Goal: Task Accomplishment & Management: Use online tool/utility

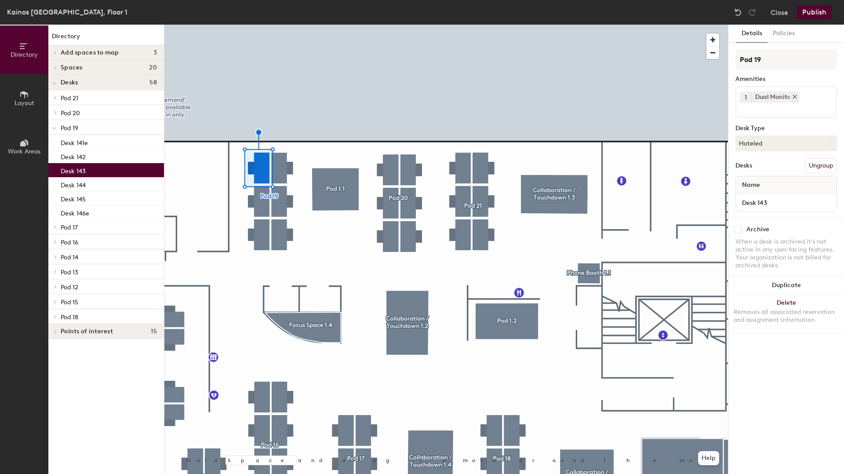
click at [798, 95] on div "Dual Monitors" at bounding box center [775, 96] width 48 height 11
click at [795, 97] on icon at bounding box center [795, 97] width 4 height 4
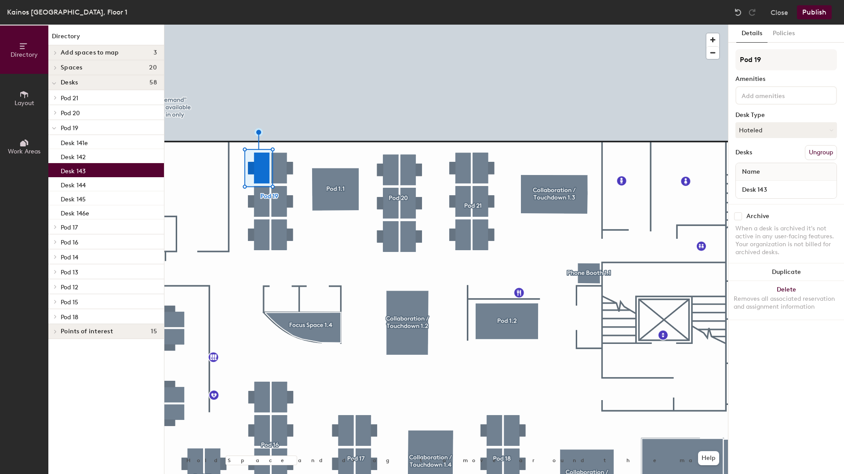
click at [763, 107] on div "Pod 19 Amenities Desk Type Hoteled Desks Ungroup Name Desk 143" at bounding box center [787, 126] width 102 height 155
click at [754, 87] on div at bounding box center [787, 95] width 102 height 18
type input "d"
type input "f"
type input "dual"
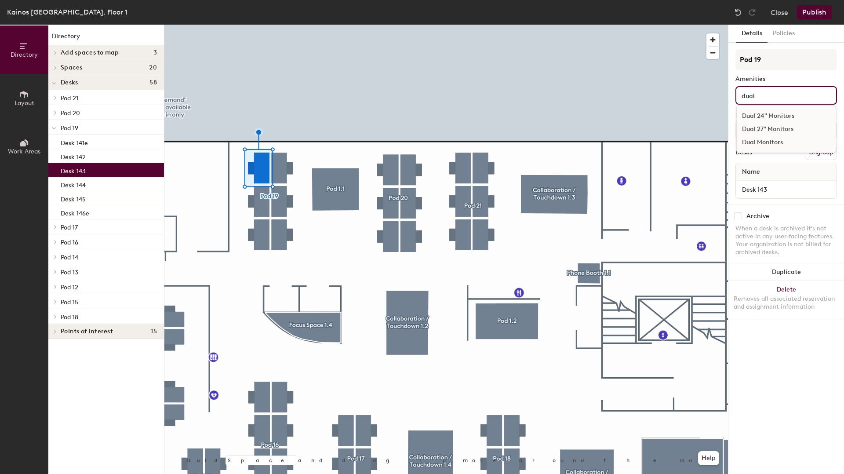
click at [769, 113] on div "Dual 24" Monitors" at bounding box center [786, 115] width 99 height 13
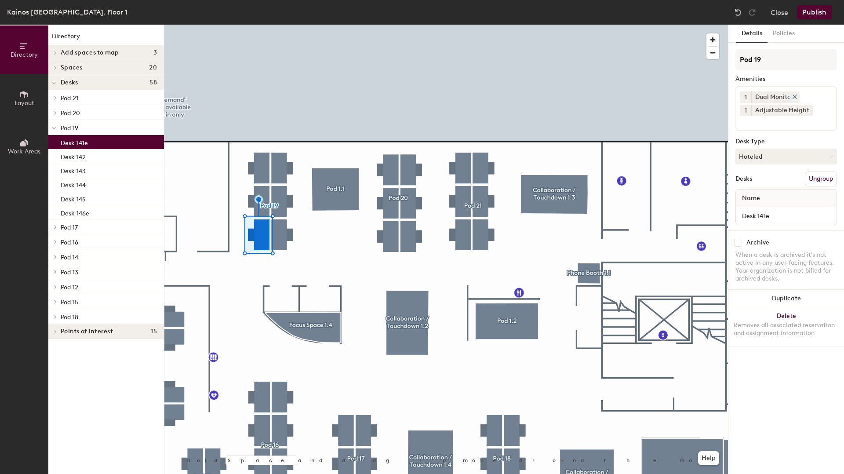
click at [795, 95] on icon at bounding box center [795, 97] width 6 height 6
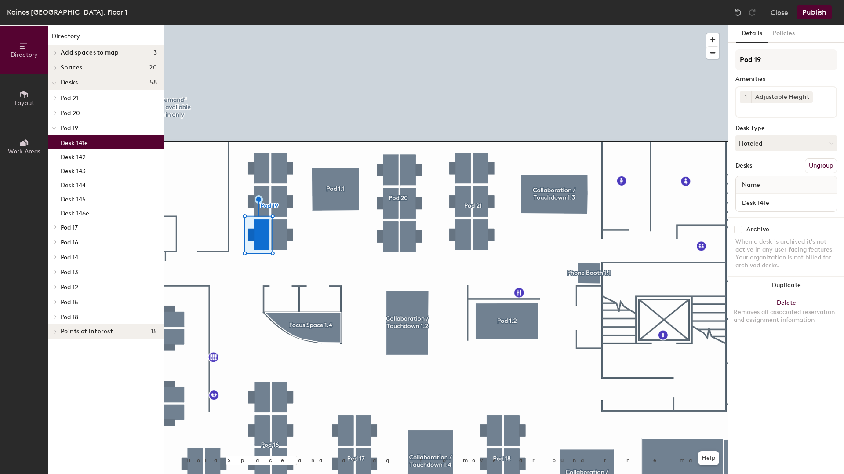
click at [758, 109] on input at bounding box center [779, 108] width 79 height 11
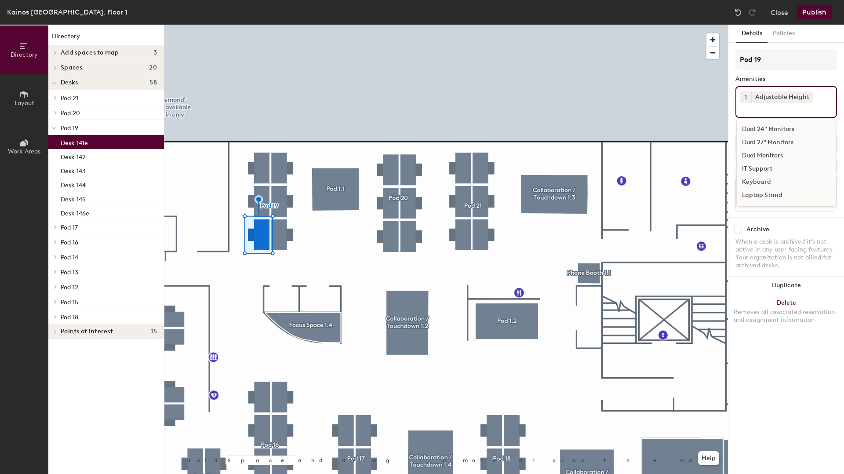
drag, startPoint x: 768, startPoint y: 130, endPoint x: 736, endPoint y: 124, distance: 33.1
click at [768, 130] on div "Dual 24" Monitors" at bounding box center [786, 129] width 99 height 13
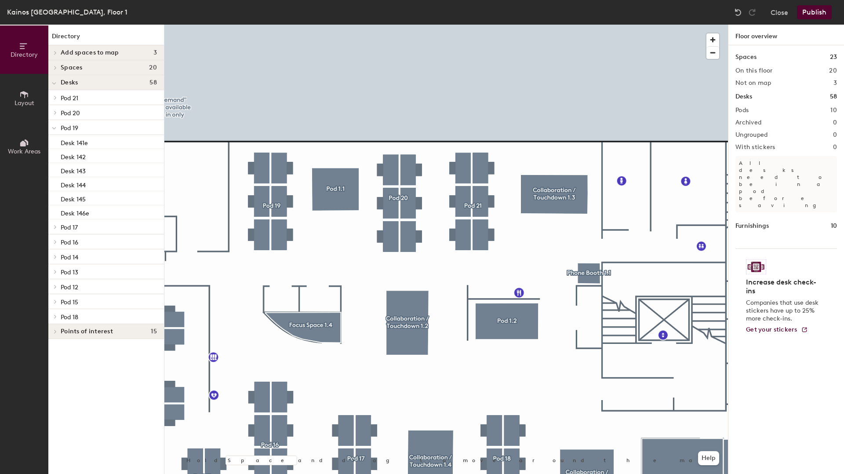
click at [273, 25] on div at bounding box center [446, 25] width 564 height 0
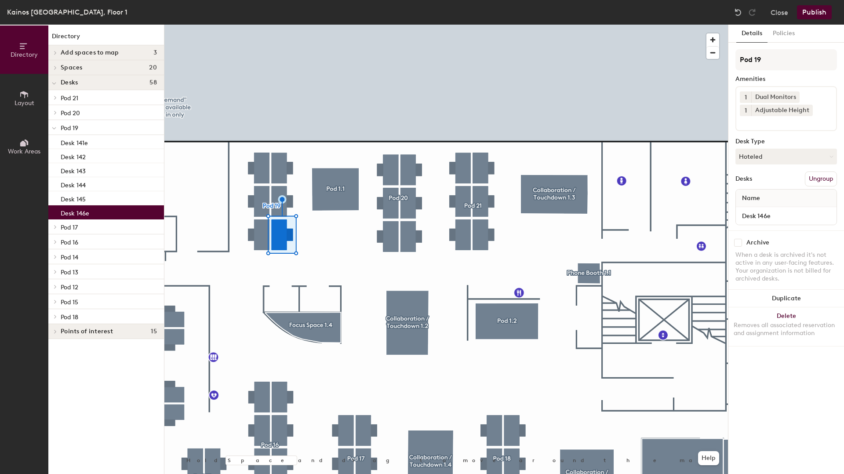
drag, startPoint x: 795, startPoint y: 96, endPoint x: 783, endPoint y: 104, distance: 14.3
click at [795, 96] on icon at bounding box center [795, 97] width 4 height 4
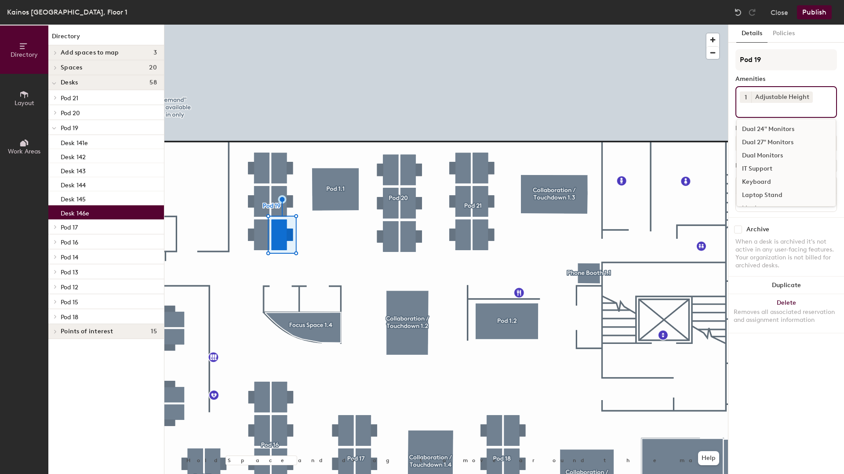
click at [769, 112] on input at bounding box center [779, 108] width 79 height 11
click at [779, 132] on div "Dual 24" Monitors" at bounding box center [786, 129] width 99 height 13
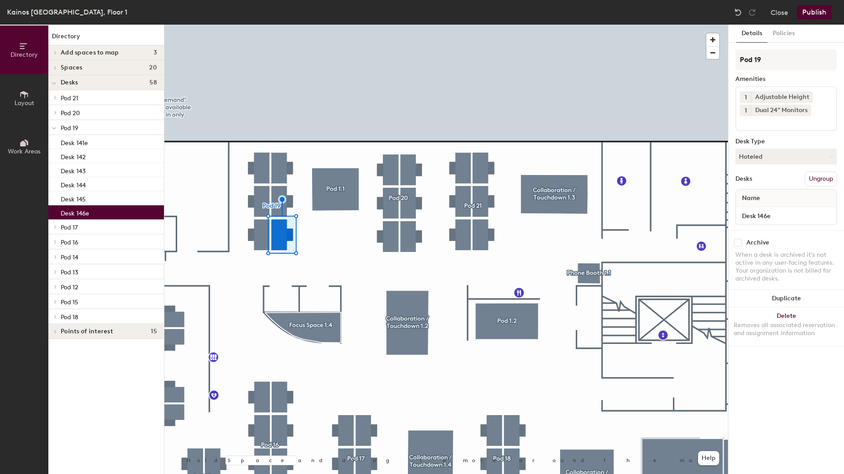
click at [625, 25] on div at bounding box center [446, 25] width 564 height 0
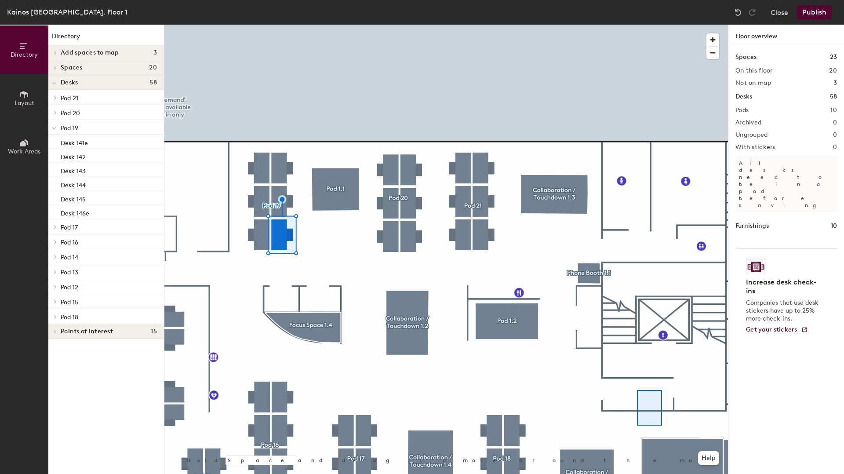
click at [620, 25] on div at bounding box center [446, 25] width 564 height 0
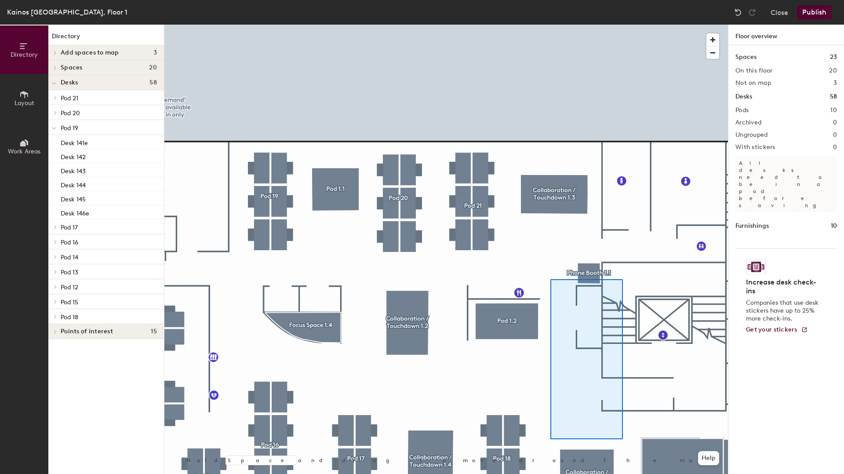
click at [549, 25] on div at bounding box center [446, 25] width 564 height 0
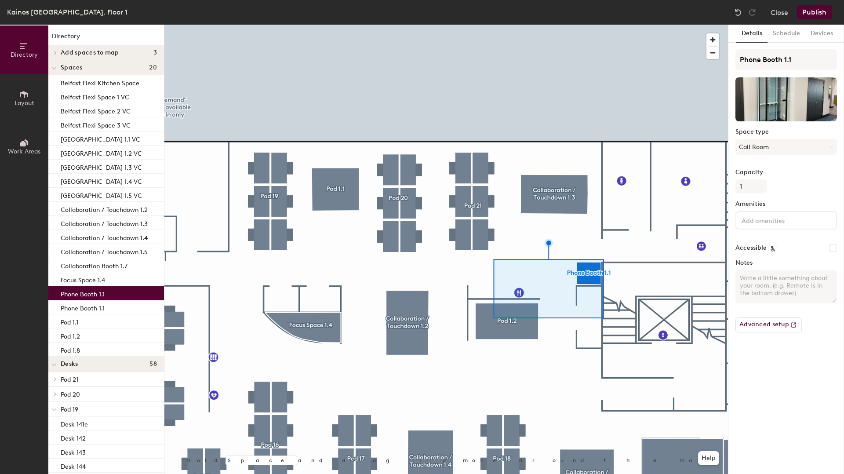
click at [623, 25] on div at bounding box center [446, 25] width 564 height 0
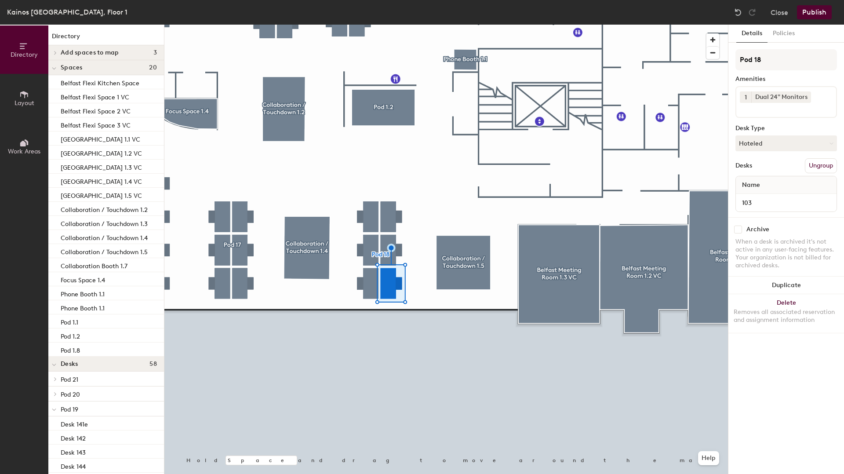
click at [817, 13] on button "Publish" at bounding box center [814, 12] width 35 height 14
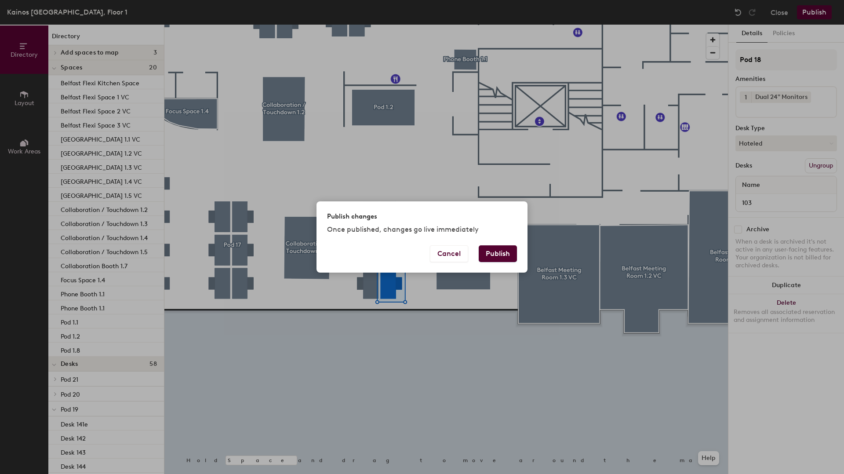
click at [503, 256] on button "Publish" at bounding box center [498, 253] width 38 height 17
